Goal: Check status: Check status

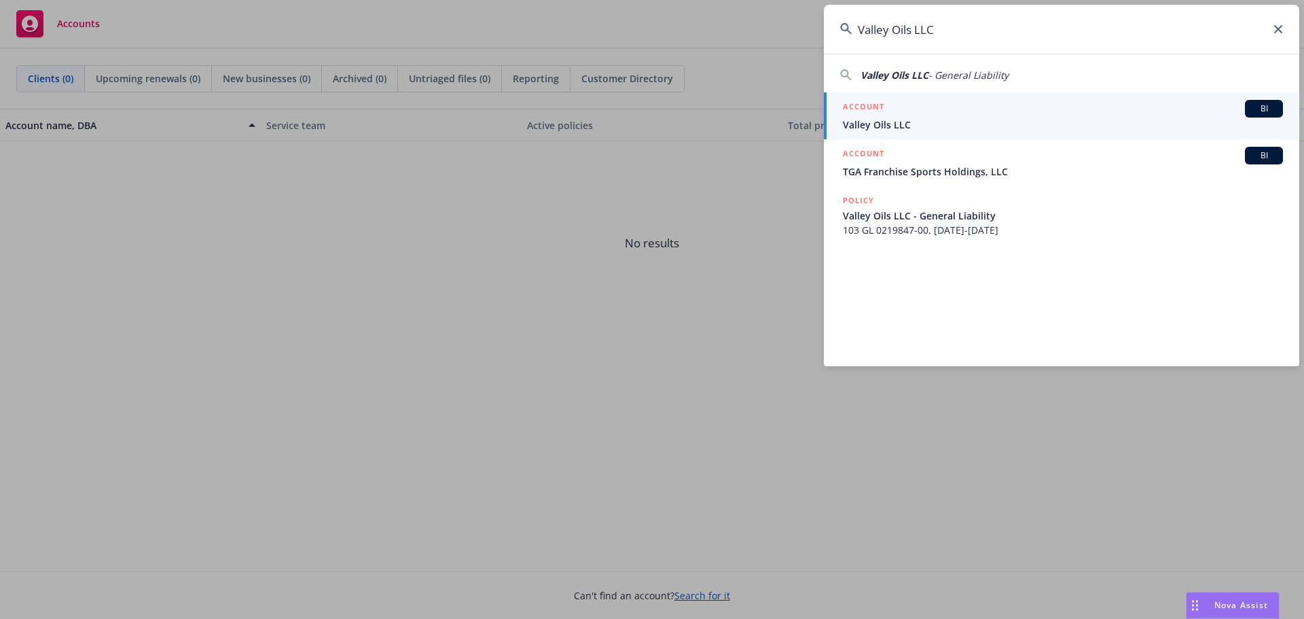
type input "Valley Oils LLC"
click at [896, 122] on span "Valley Oils LLC" at bounding box center [1063, 124] width 440 height 14
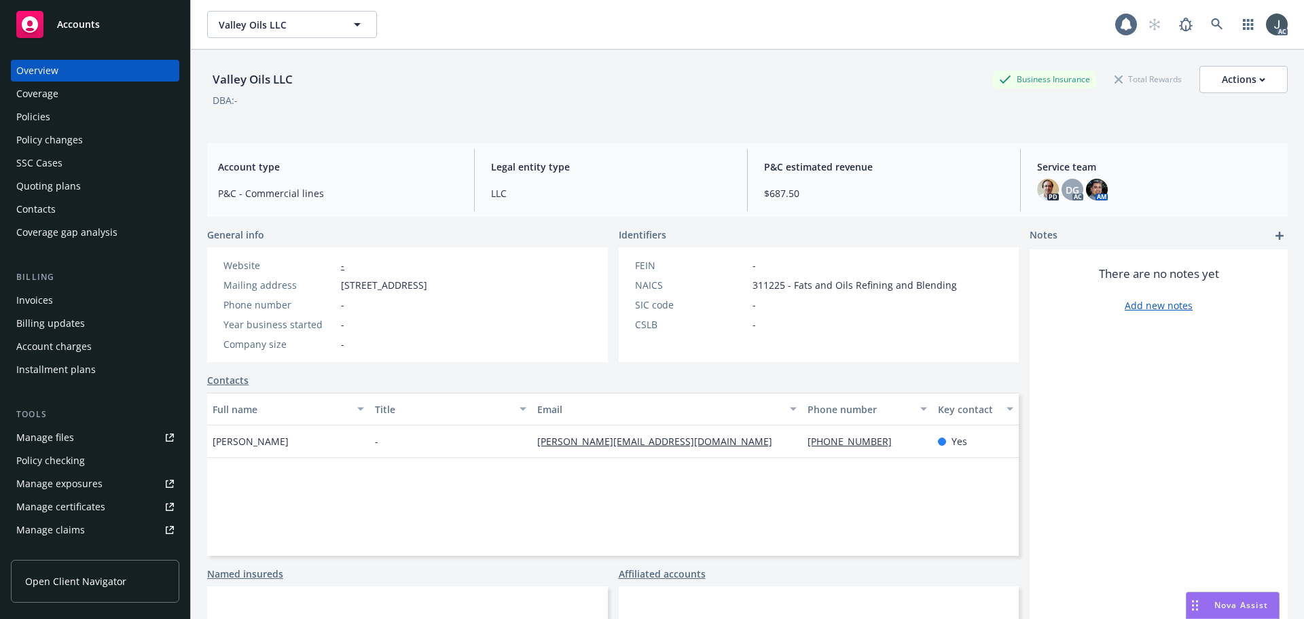
click at [31, 112] on div "Policies" at bounding box center [33, 117] width 34 height 22
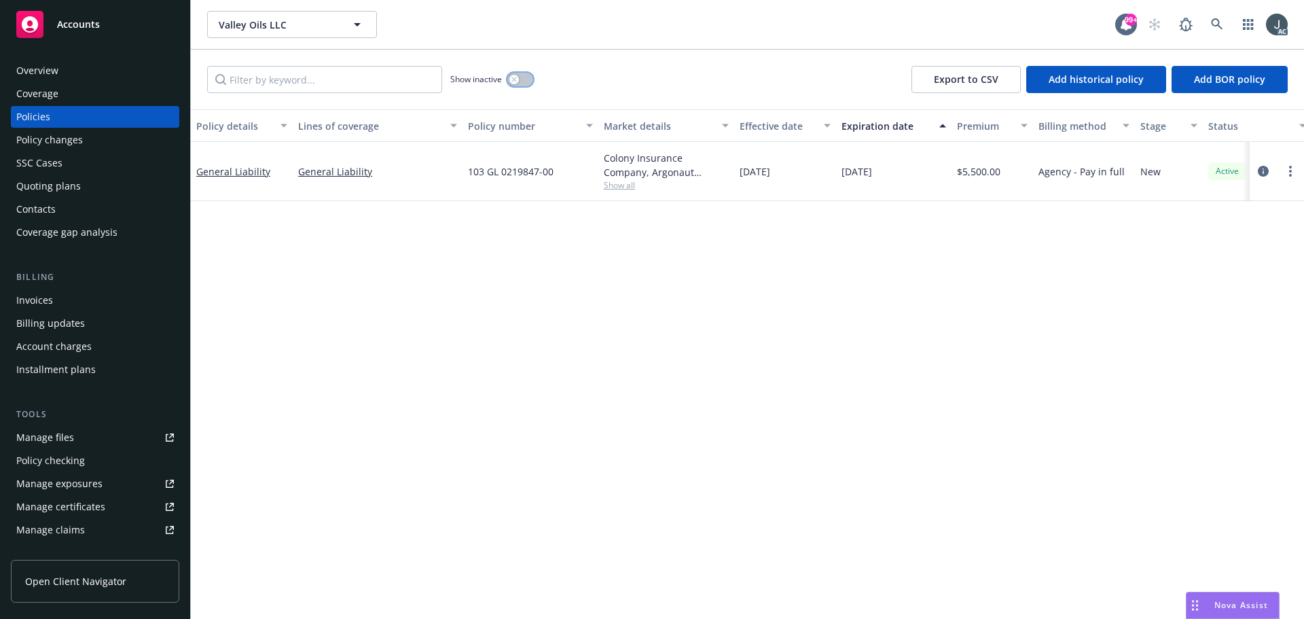
click at [511, 75] on div "button" at bounding box center [514, 80] width 10 height 10
